Goal: Task Accomplishment & Management: Complete application form

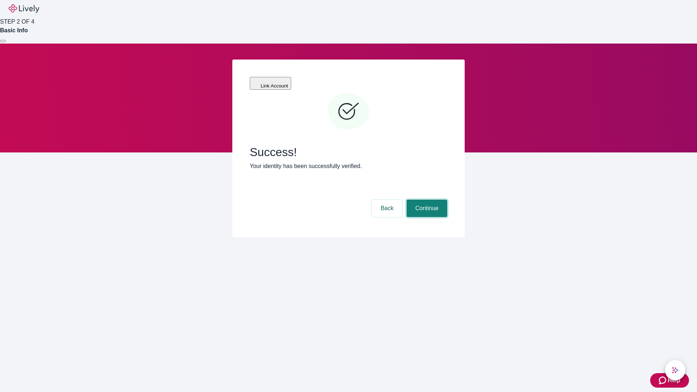
click at [426, 200] on button "Continue" at bounding box center [427, 208] width 41 height 17
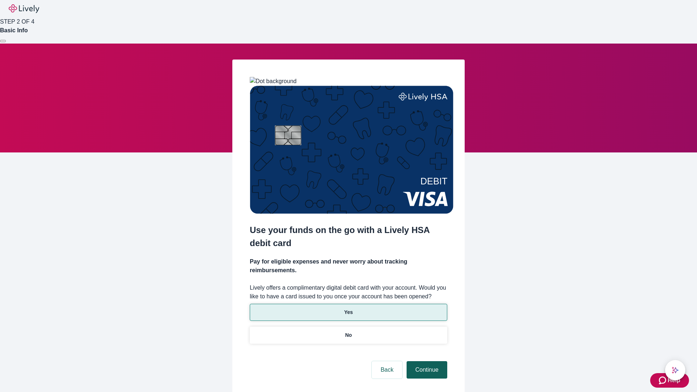
click at [348, 309] on p "Yes" at bounding box center [348, 313] width 9 height 8
click at [426, 361] on button "Continue" at bounding box center [427, 369] width 41 height 17
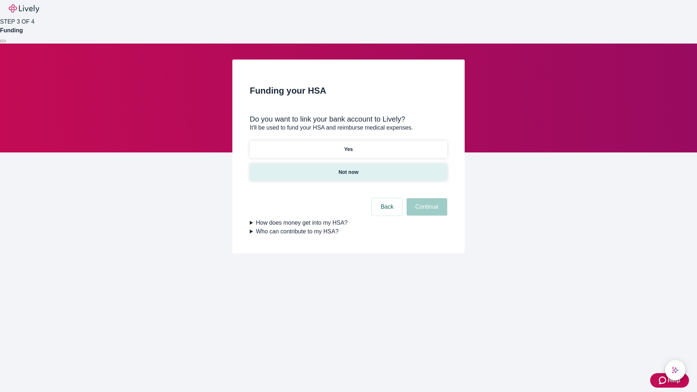
click at [348, 168] on p "Not now" at bounding box center [348, 172] width 20 height 8
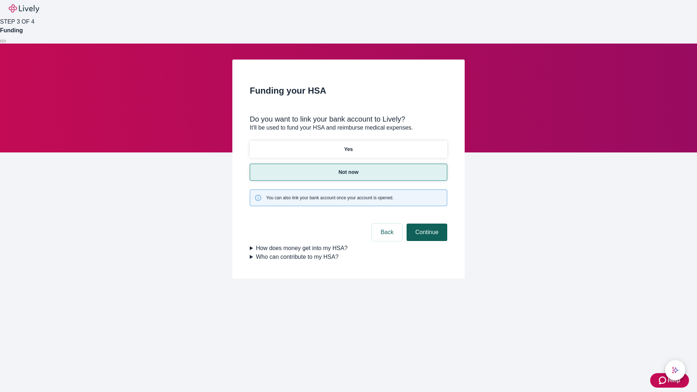
click at [426, 224] on button "Continue" at bounding box center [427, 232] width 41 height 17
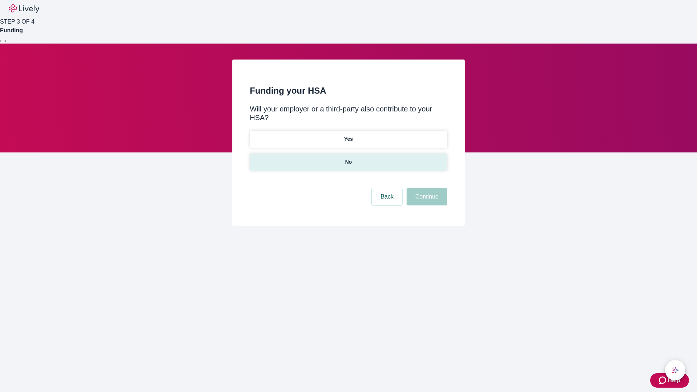
click at [348, 158] on p "No" at bounding box center [348, 162] width 7 height 8
click at [426, 188] on button "Continue" at bounding box center [427, 196] width 41 height 17
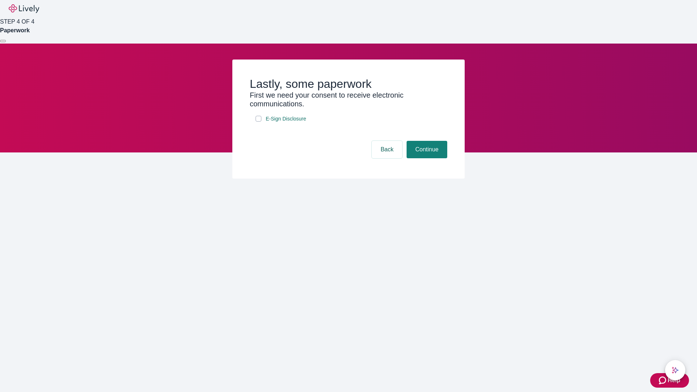
click at [259, 122] on input "E-Sign Disclosure" at bounding box center [259, 119] width 6 height 6
checkbox input "true"
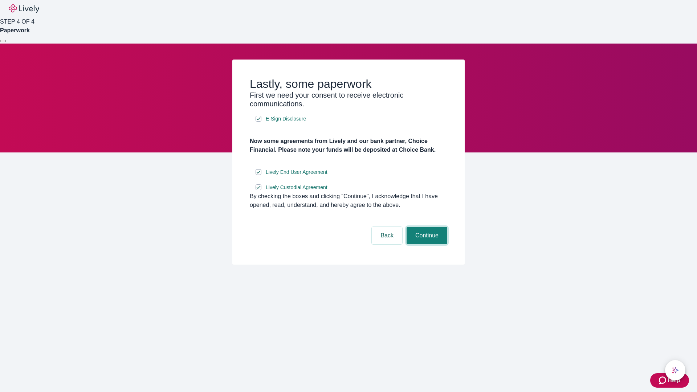
click at [426, 244] on button "Continue" at bounding box center [427, 235] width 41 height 17
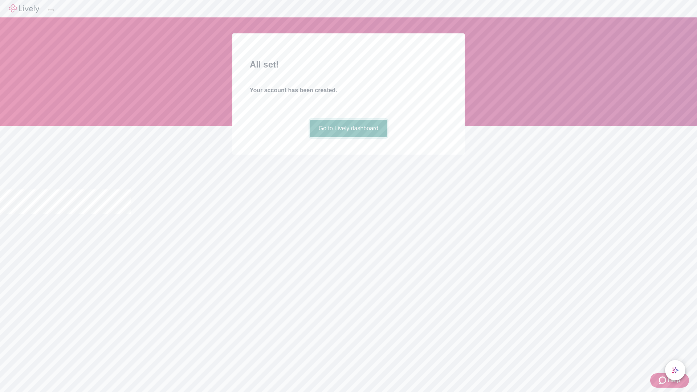
click at [348, 137] on link "Go to Lively dashboard" at bounding box center [348, 128] width 77 height 17
